Goal: Transaction & Acquisition: Obtain resource

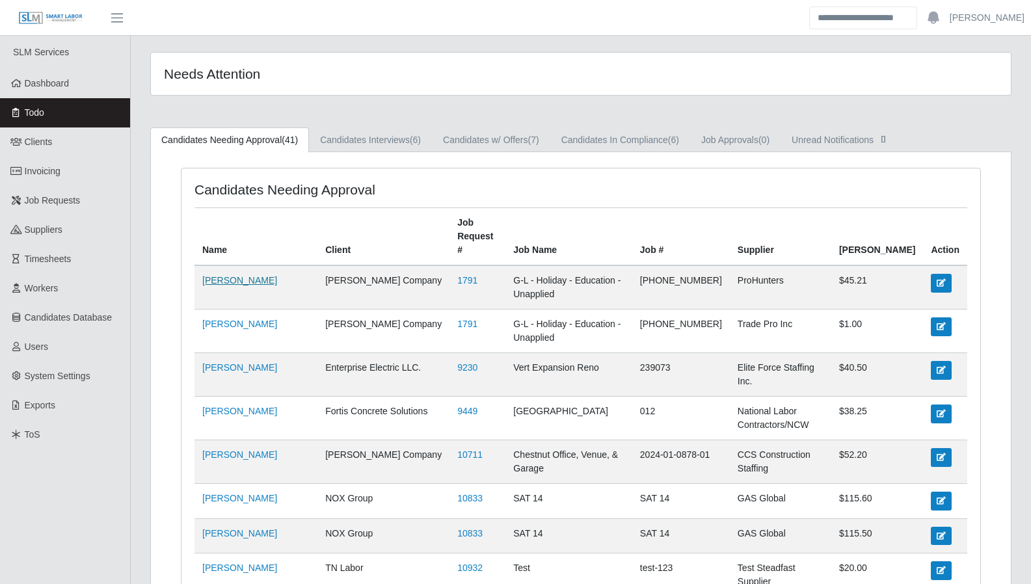
scroll to position [59, 0]
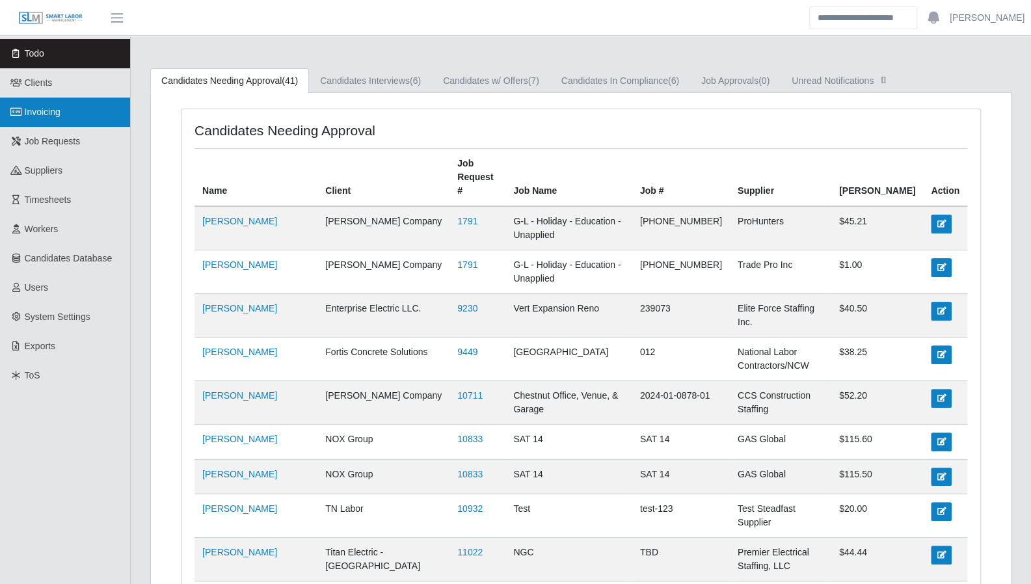
click at [40, 120] on link "Invoicing" at bounding box center [65, 112] width 130 height 29
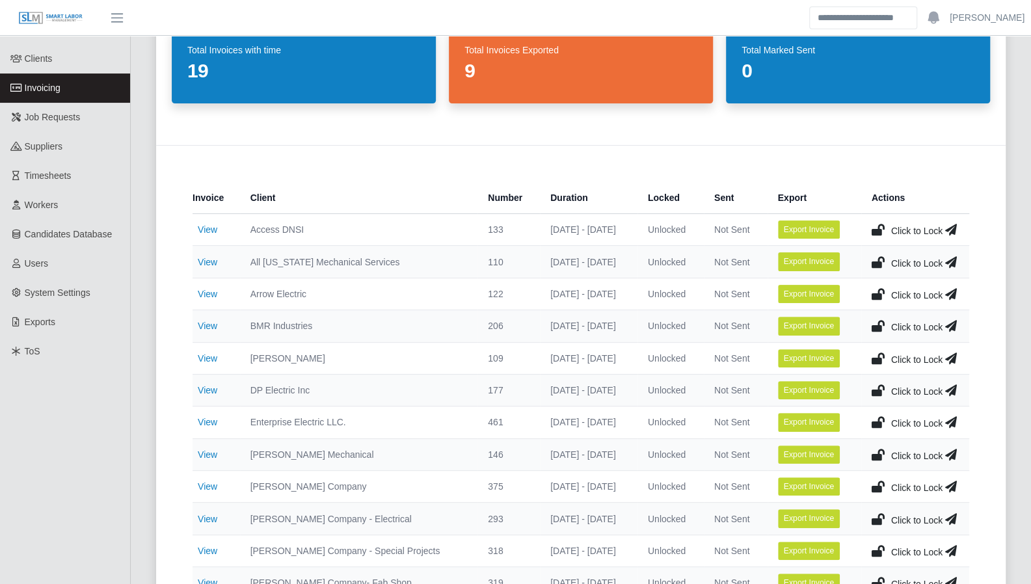
scroll to position [131, 0]
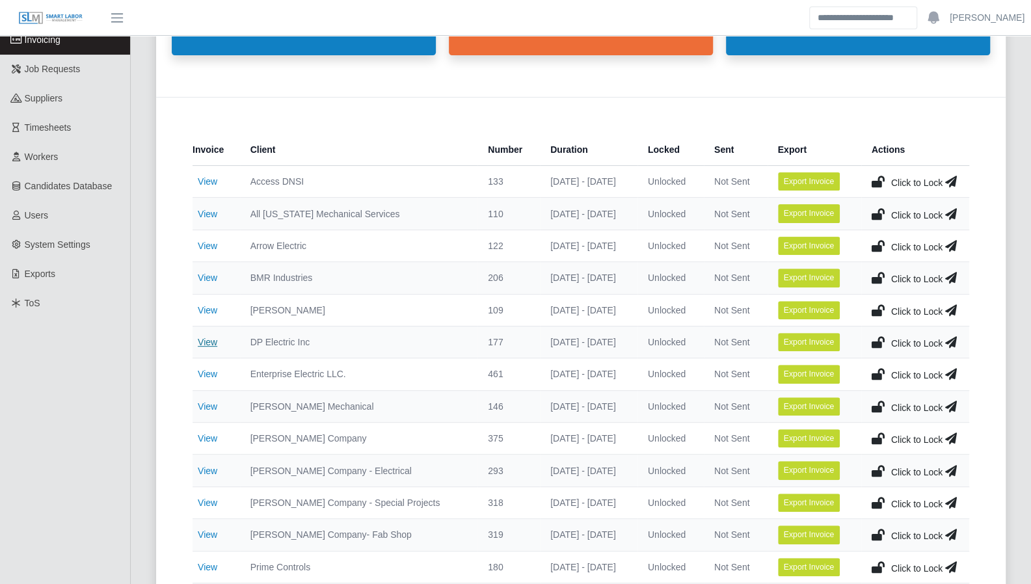
click at [210, 342] on link "View" at bounding box center [208, 342] width 20 height 10
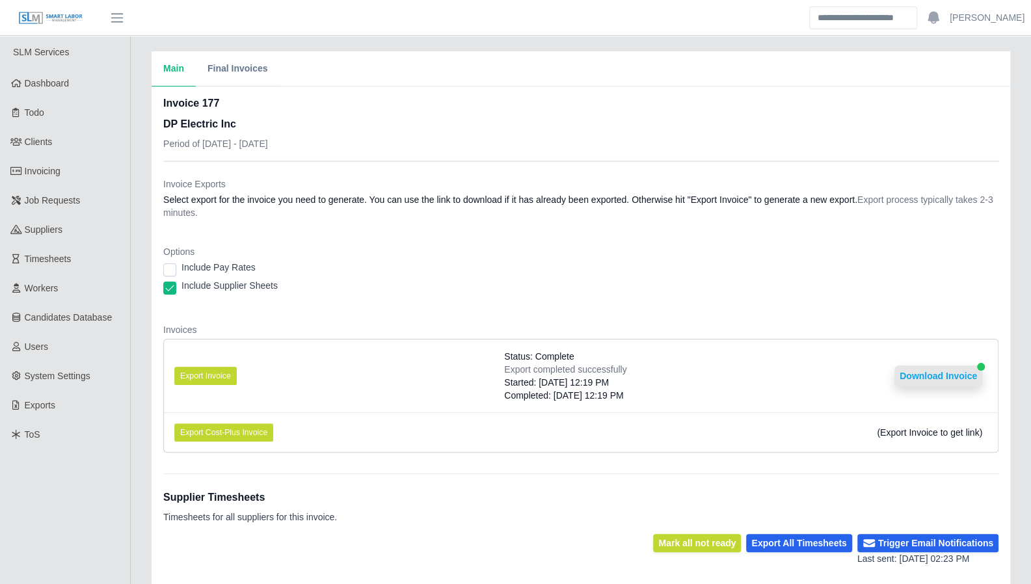
click at [961, 375] on button "Download Invoice" at bounding box center [939, 376] width 88 height 21
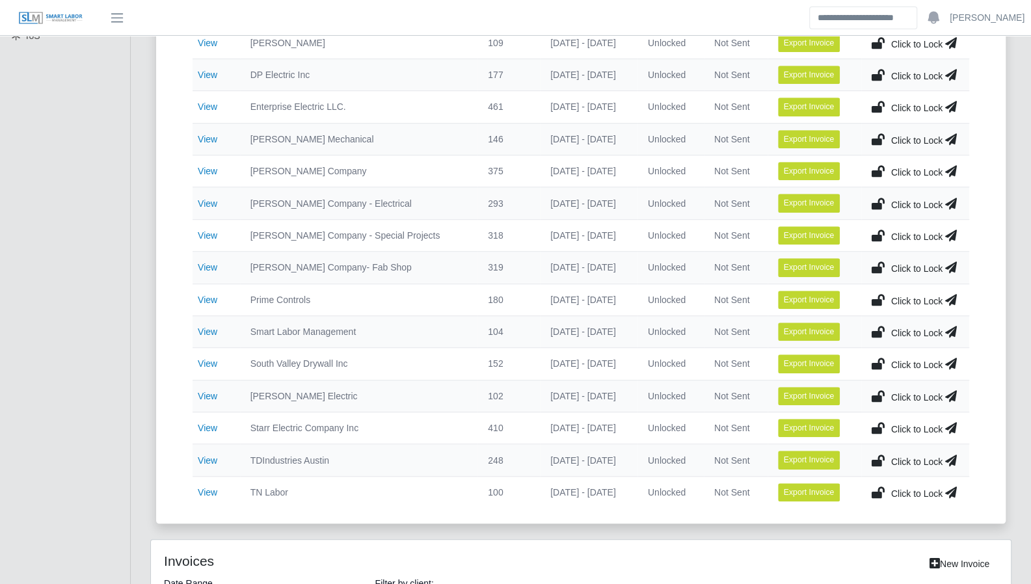
scroll to position [397, 0]
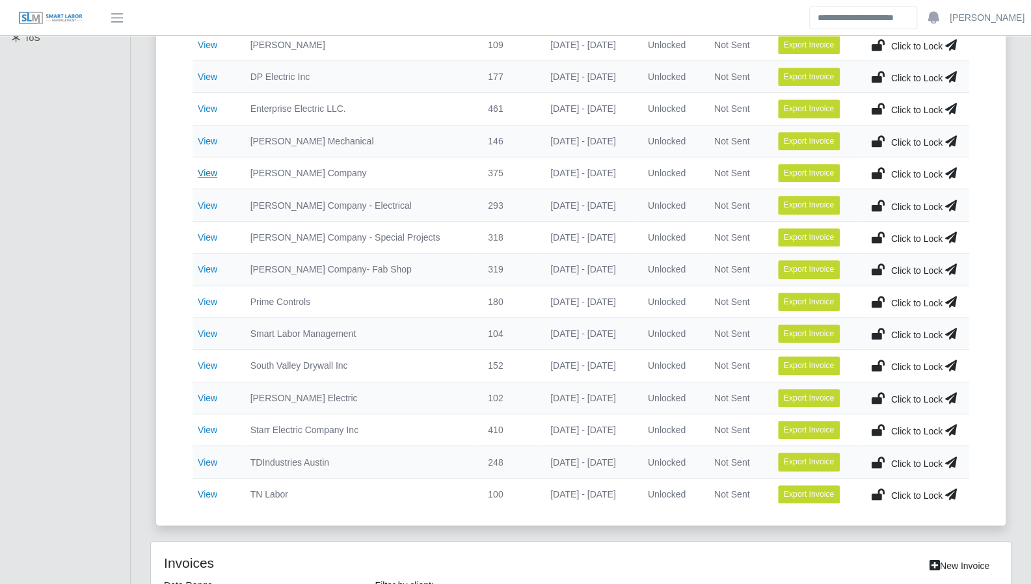
click at [203, 163] on td "View" at bounding box center [216, 173] width 47 height 32
click at [206, 171] on link "View" at bounding box center [208, 173] width 20 height 10
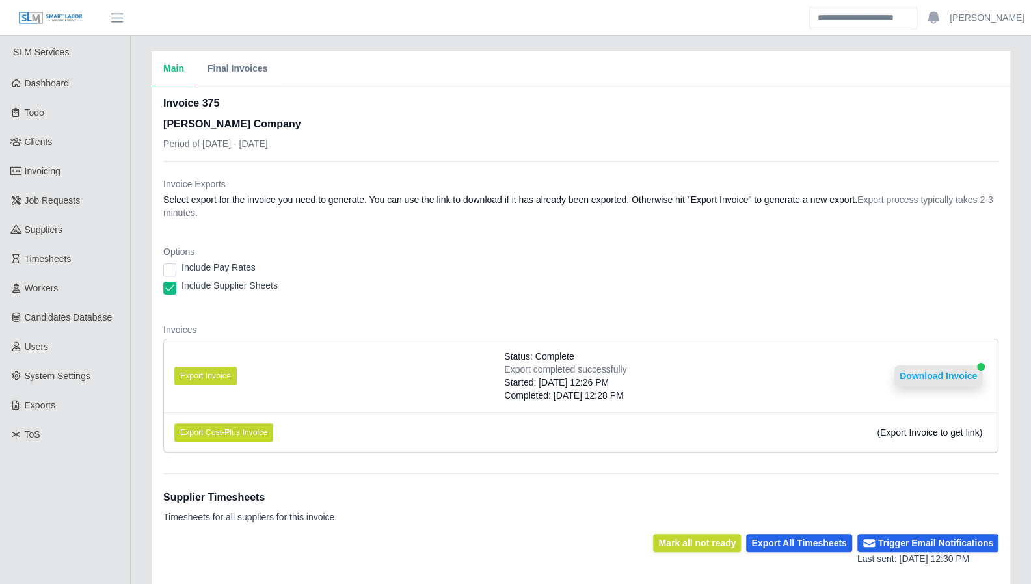
click at [933, 369] on button "Download Invoice" at bounding box center [939, 376] width 88 height 21
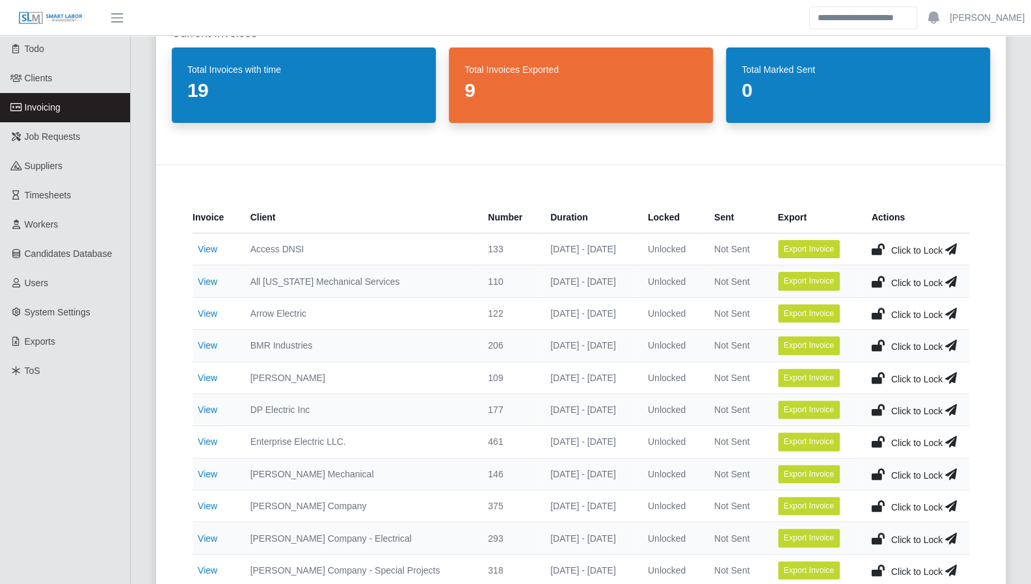
scroll to position [121, 0]
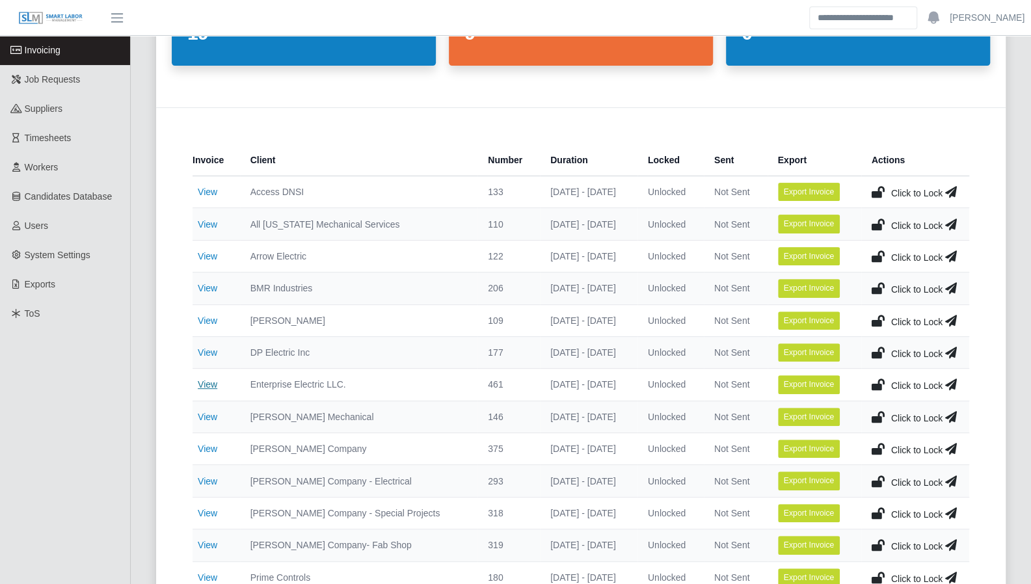
click at [207, 383] on link "View" at bounding box center [208, 384] width 20 height 10
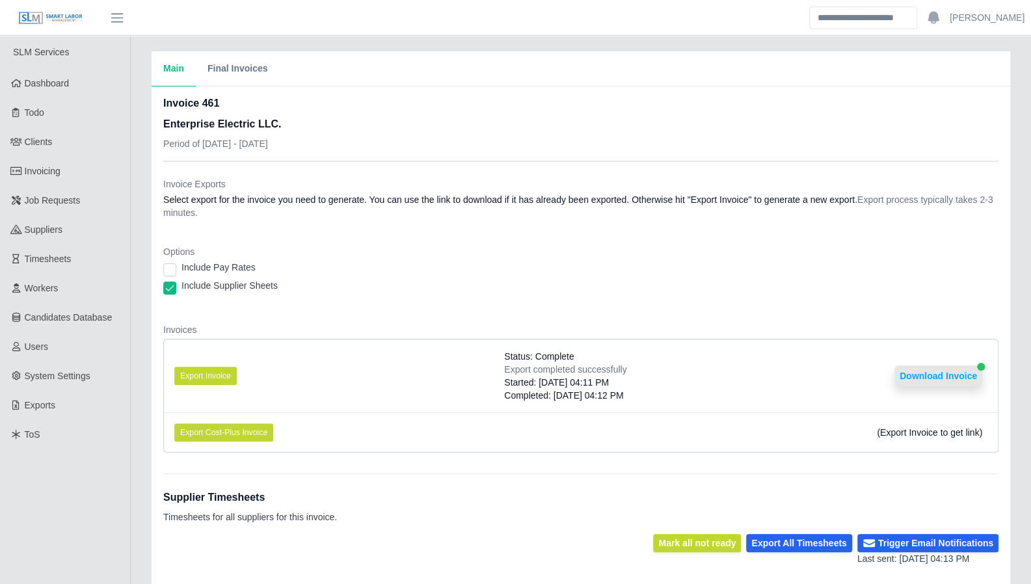
click at [955, 376] on button "Download Invoice" at bounding box center [939, 376] width 88 height 21
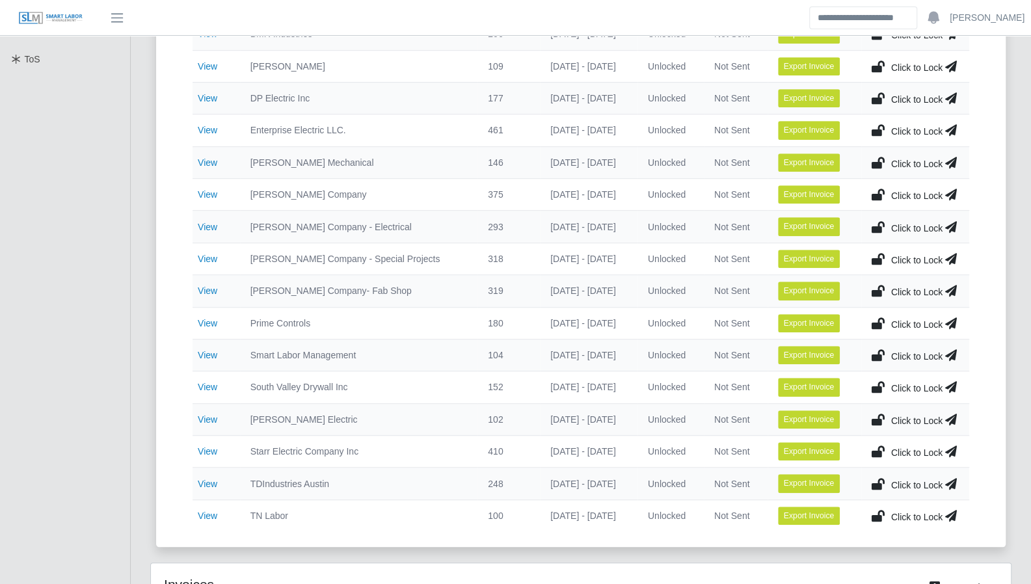
scroll to position [379, 0]
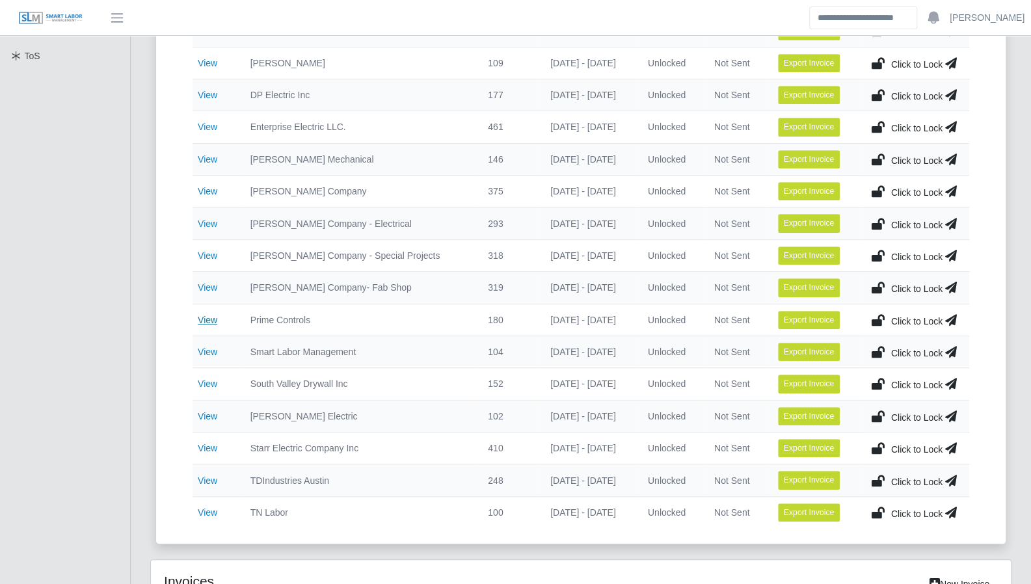
click at [213, 317] on link "View" at bounding box center [208, 320] width 20 height 10
click at [210, 317] on link "View" at bounding box center [208, 320] width 20 height 10
click at [212, 443] on link "View" at bounding box center [208, 448] width 20 height 10
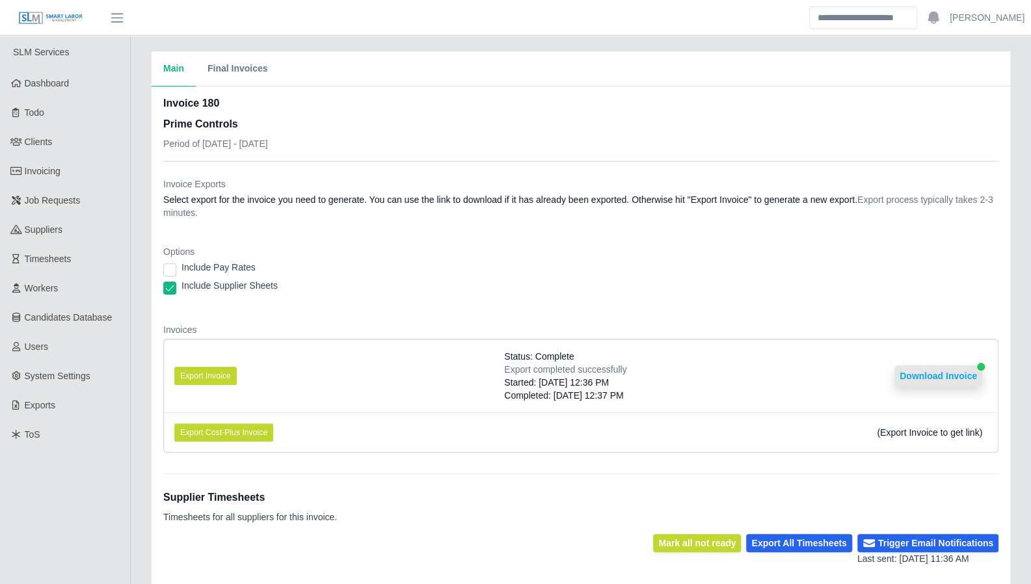
click at [929, 375] on button "Download Invoice" at bounding box center [939, 376] width 88 height 21
click at [945, 370] on button "Download Invoice" at bounding box center [939, 376] width 88 height 21
click at [934, 373] on button "Download Invoice" at bounding box center [939, 376] width 88 height 21
